Goal: Information Seeking & Learning: Learn about a topic

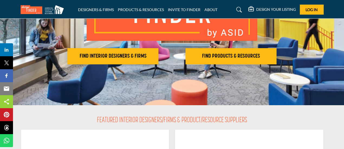
scroll to position [89, 0]
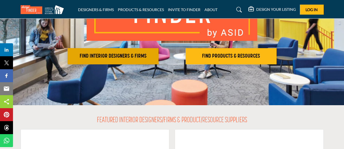
click at [129, 57] on h2 "FIND INTERIOR DESIGNERS & FIRMS" at bounding box center [113, 56] width 88 height 7
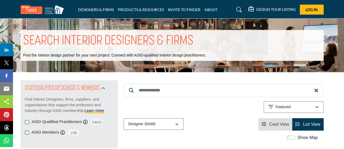
click at [166, 91] on input "Search Keyword" at bounding box center [224, 91] width 200 height 14
type input "**********"
click at [291, 108] on p "Relevance" at bounding box center [285, 107] width 18 height 5
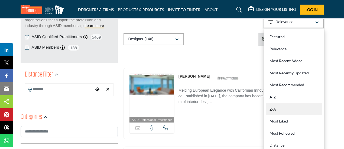
scroll to position [86, 0]
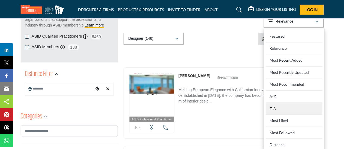
click at [287, 107] on div "Z-A" at bounding box center [294, 109] width 57 height 12
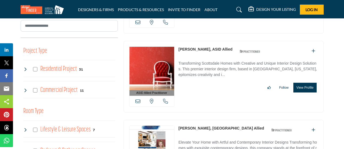
scroll to position [171, 0]
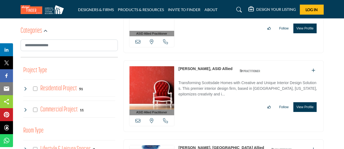
drag, startPoint x: 177, startPoint y: 68, endPoint x: 201, endPoint y: 69, distance: 23.6
click at [201, 69] on div "ASID Allied Practitioner ASID Allied Practitioners have successfully completed …" at bounding box center [224, 96] width 200 height 72
copy link "Vicki Bergelt"
click at [218, 94] on p "Transforming Scottsdale Homes with Creative and Unique Interior Design Solution…" at bounding box center [249, 89] width 140 height 18
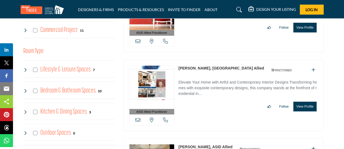
scroll to position [251, 0]
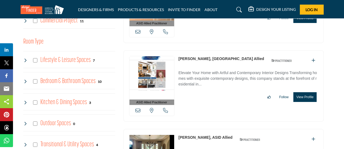
scroll to position [261, 0]
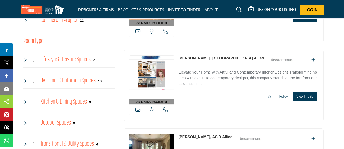
drag, startPoint x: 177, startPoint y: 55, endPoint x: 204, endPoint y: 56, distance: 27.1
click at [204, 56] on div "ASID Allied Practitioner ASID Allied Practitioners have successfully completed …" at bounding box center [224, 86] width 200 height 72
copy link "Valory Covello"
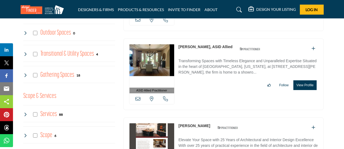
drag, startPoint x: 178, startPoint y: 44, endPoint x: 209, endPoint y: 47, distance: 31.1
click at [209, 47] on div "ASID Allied Practitioner ASID Allied Practitioners have successfully completed …" at bounding box center [224, 74] width 200 height 72
copy link "Thomas Reimers"
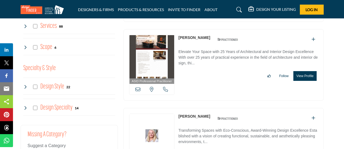
scroll to position [440, 0]
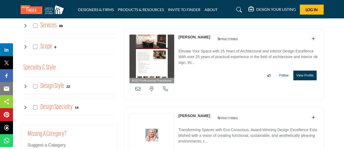
drag, startPoint x: 178, startPoint y: 35, endPoint x: 209, endPoint y: 35, distance: 31.2
click at [209, 35] on div "ASID Professional Practitioner ASID Professional Practitioners have successfull…" at bounding box center [224, 65] width 200 height 72
copy link "Theresa Franklin"
drag, startPoint x: 177, startPoint y: 111, endPoint x: 200, endPoint y: 112, distance: 23.0
click at [200, 112] on div "ASID Allied Practitioner ASID Allied Practitioners have successfully completed …" at bounding box center [224, 144] width 200 height 72
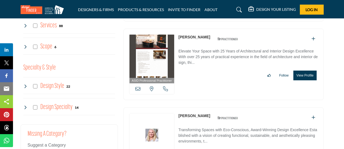
copy link "Teresa Beck"
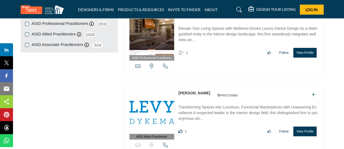
scroll to position [711, 0]
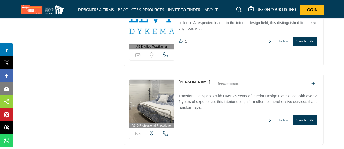
drag, startPoint x: 178, startPoint y: 77, endPoint x: 212, endPoint y: 77, distance: 34.1
click at [212, 77] on div "ASID Professional Practitioner ASID Professional Practitioners have successfull…" at bounding box center [224, 110] width 200 height 72
copy div "Suzanne Salchert"
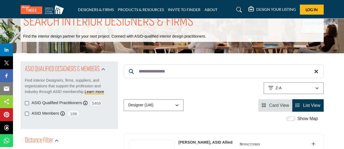
scroll to position [0, 0]
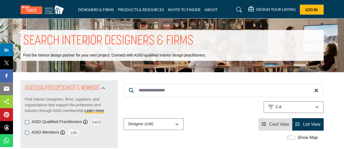
drag, startPoint x: 154, startPoint y: 90, endPoint x: 115, endPoint y: 92, distance: 39.6
type input "********"
click at [285, 108] on p "Relevance" at bounding box center [285, 107] width 18 height 5
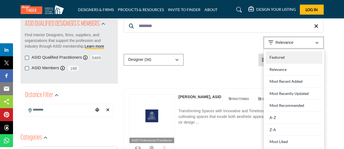
scroll to position [83, 0]
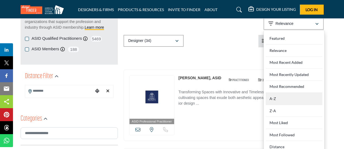
click at [280, 99] on div "A-Z" at bounding box center [294, 99] width 57 height 12
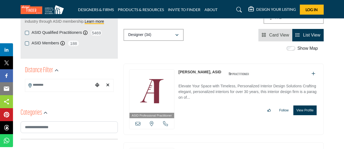
scroll to position [89, 0]
drag, startPoint x: 177, startPoint y: 71, endPoint x: 201, endPoint y: 72, distance: 23.6
click at [201, 72] on div "ASID Professional Practitioner ASID Professional Practitioners have successfull…" at bounding box center [224, 100] width 200 height 72
copy link "Amy Jeffries"
drag, startPoint x: 218, startPoint y: 48, endPoint x: 215, endPoint y: 66, distance: 18.7
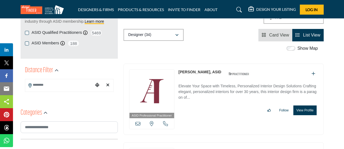
click at [218, 48] on div "Show Map" at bounding box center [221, 48] width 200 height 7
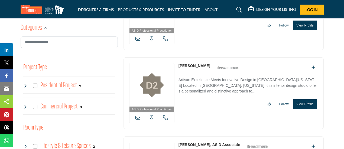
scroll to position [179, 0]
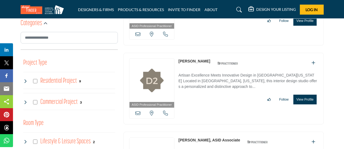
drag, startPoint x: 177, startPoint y: 61, endPoint x: 208, endPoint y: 61, distance: 31.2
click at [208, 61] on div "ASID Professional Practitioner ASID Professional Practitioners have successfull…" at bounding box center [224, 89] width 200 height 72
copy div "Ann Freckelton"
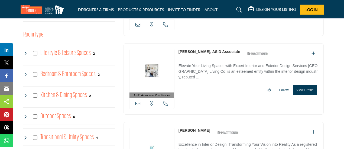
scroll to position [268, 0]
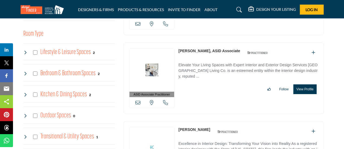
drag, startPoint x: 177, startPoint y: 49, endPoint x: 206, endPoint y: 51, distance: 28.8
click at [206, 51] on div "ASID Associate Practitioner ASID Associate Practitioners have a degree in any m…" at bounding box center [224, 79] width 200 height 72
copy link "Ashleigh Kosin"
click at [205, 95] on div "ASID Associate Practitioner ASID Associate Practitioners have a degree in any m…" at bounding box center [224, 79] width 200 height 72
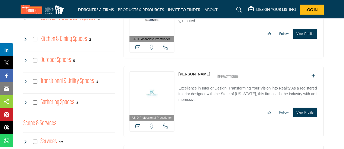
scroll to position [355, 0]
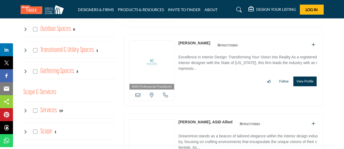
drag, startPoint x: 178, startPoint y: 39, endPoint x: 208, endPoint y: 41, distance: 29.9
click at [208, 41] on div "ASID Professional Practitioner ASID Professional Practitioners have successfull…" at bounding box center [224, 71] width 200 height 72
copy link "Caroline Kimble"
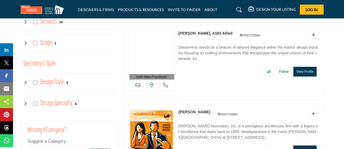
scroll to position [445, 0]
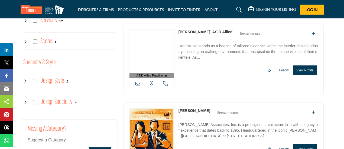
drag, startPoint x: 178, startPoint y: 28, endPoint x: 212, endPoint y: 30, distance: 34.7
click at [212, 30] on div "ASID Allied Practitioner ASID Allied Practitioners have successfully completed …" at bounding box center [224, 60] width 200 height 72
copy link "Christina Duperron"
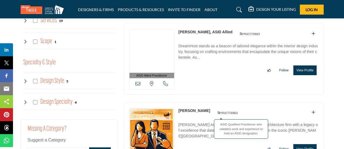
drag, startPoint x: 178, startPoint y: 108, endPoint x: 217, endPoint y: 106, distance: 38.8
click at [217, 106] on div "ASID Professional Practitioner ASID Professional Practitioners have successfull…" at bounding box center [224, 138] width 200 height 72
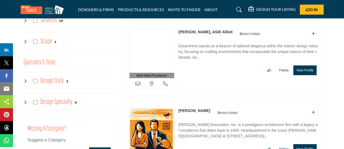
click at [186, 122] on p "Albert Kahn Associates, Inc. is a prestigious architecture firm with a legacy o…" at bounding box center [249, 131] width 140 height 18
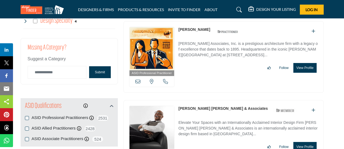
scroll to position [527, 0]
drag, startPoint x: 178, startPoint y: 40, endPoint x: 217, endPoint y: 40, distance: 39.0
click at [217, 40] on div "ASID Professional Practitioner ASID Professional Practitioners have successfull…" at bounding box center [224, 57] width 200 height 72
copy p "Albert Kahn Associates"
click at [196, 80] on div "ASID Professional Practitioner ASID Professional Practitioners have successfull…" at bounding box center [224, 57] width 200 height 72
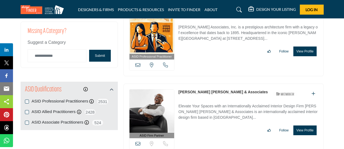
scroll to position [525, 0]
